Goal: Download file/media

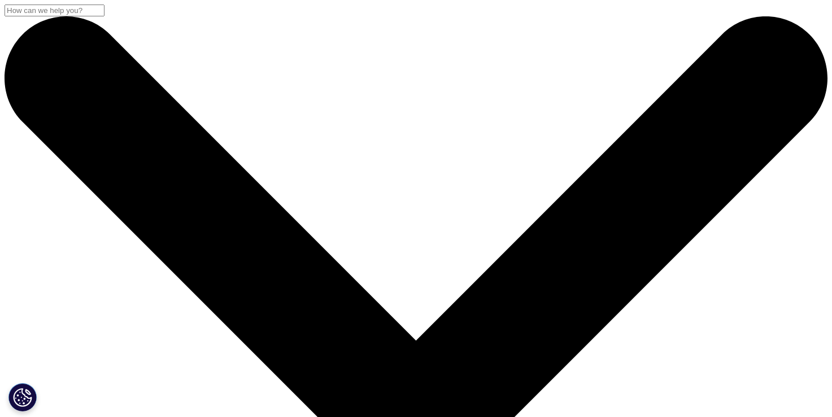
scroll to position [734, 0]
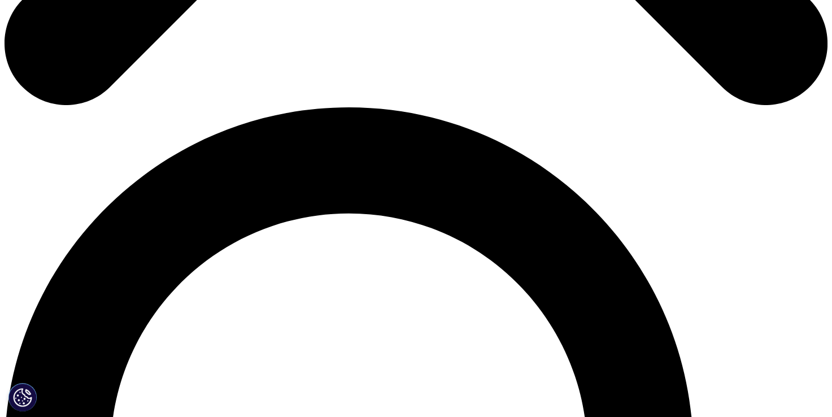
drag, startPoint x: 0, startPoint y: 0, endPoint x: 163, endPoint y: 143, distance: 216.4
type input "[PERSON_NAME]"
type input "mech"
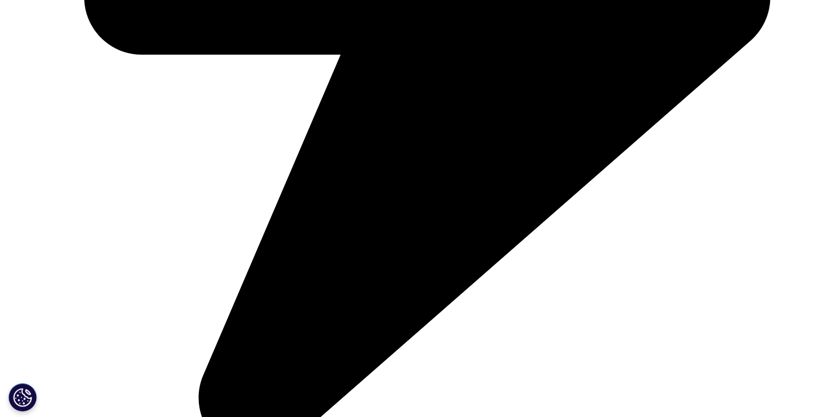
type input "[PERSON_NAME][EMAIL_ADDRESS][DOMAIN_NAME]"
type input "mrkt"
type input "iqvia"
select select "Poland"
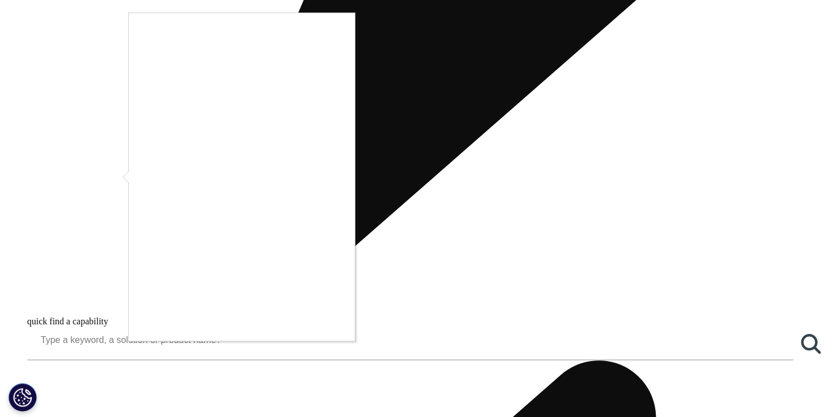
scroll to position [840, 0]
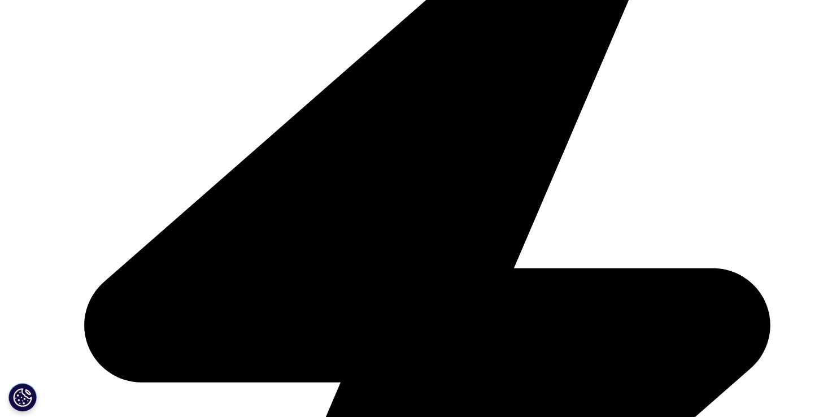
scroll to position [6, 6]
